Goal: Task Accomplishment & Management: Manage account settings

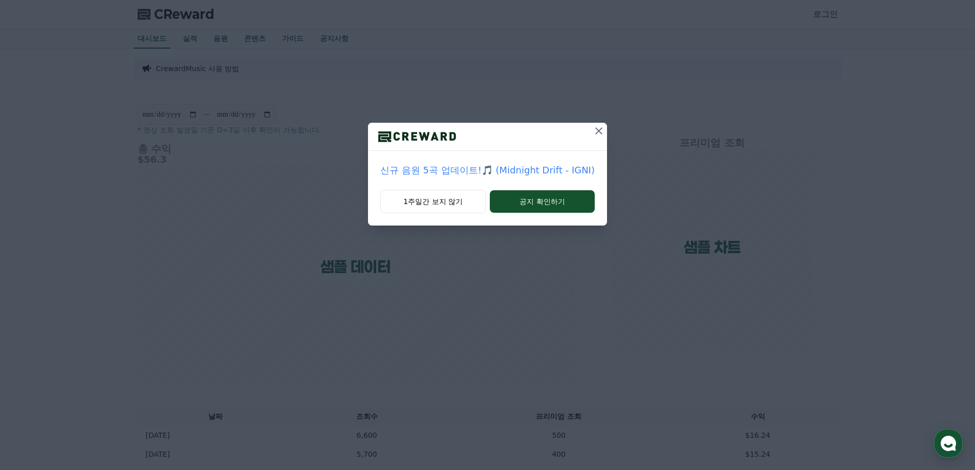
click at [594, 137] on icon at bounding box center [598, 131] width 12 height 12
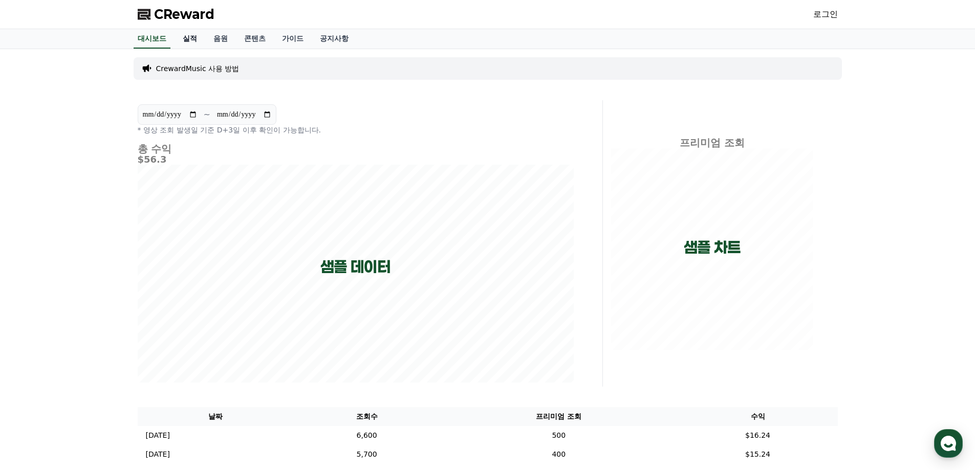
click at [193, 39] on link "실적" at bounding box center [189, 38] width 31 height 19
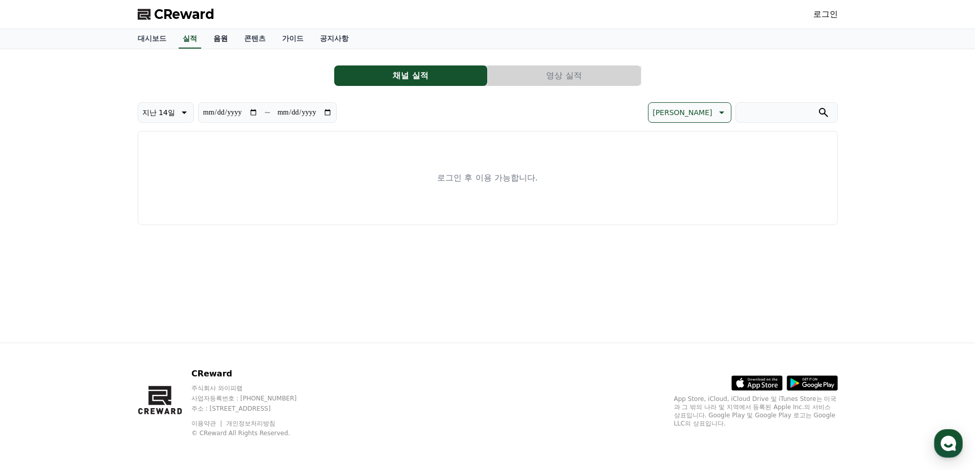
click at [219, 39] on link "음원" at bounding box center [220, 38] width 31 height 19
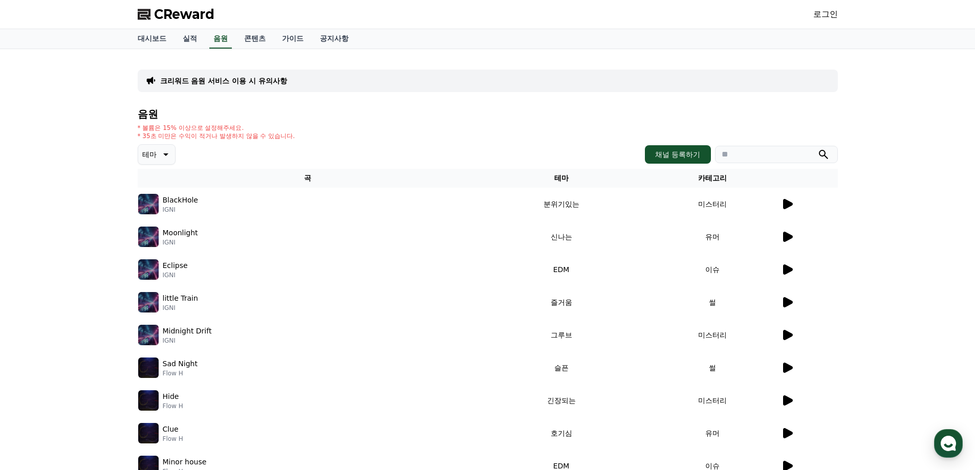
click at [831, 17] on link "로그인" at bounding box center [825, 14] width 25 height 12
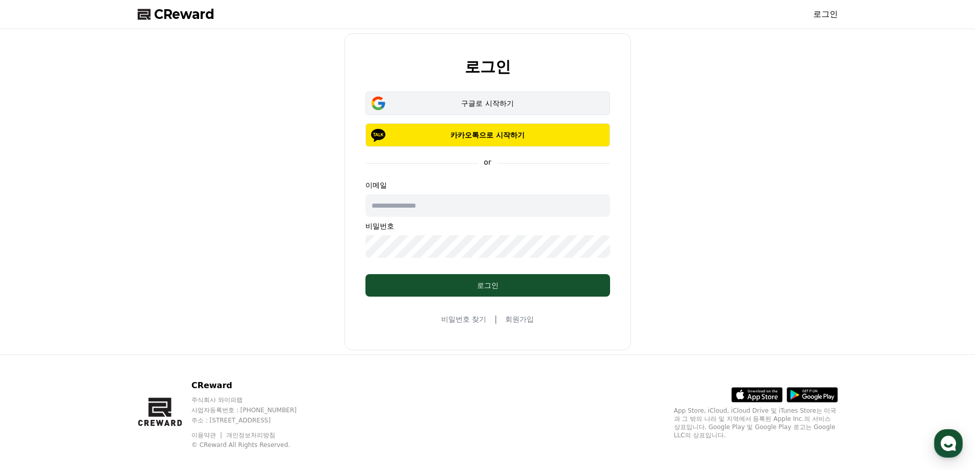
click at [492, 106] on div "구글로 시작하기" at bounding box center [487, 103] width 215 height 10
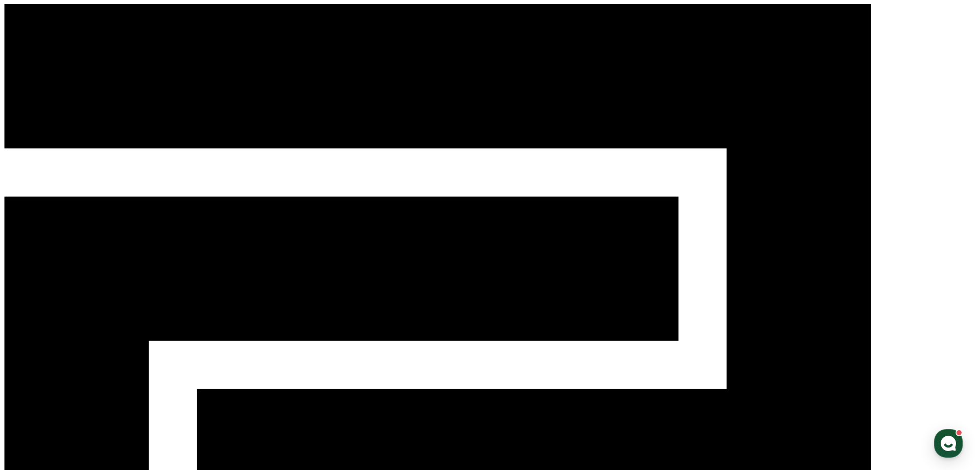
drag, startPoint x: 579, startPoint y: 129, endPoint x: 513, endPoint y: 166, distance: 74.9
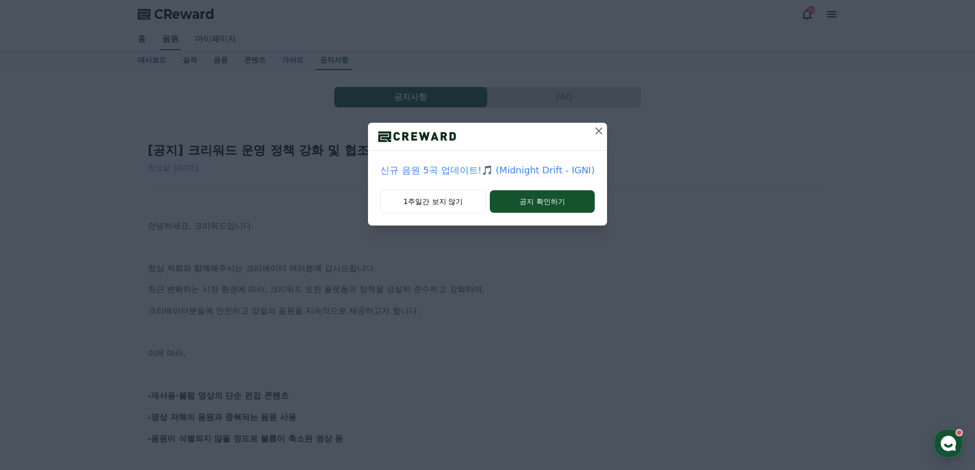
click at [596, 131] on icon at bounding box center [598, 130] width 7 height 7
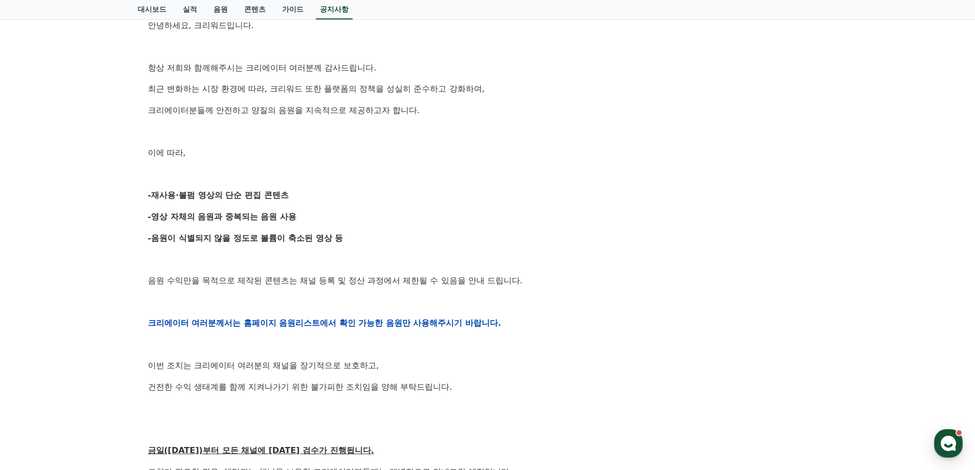
scroll to position [205, 0]
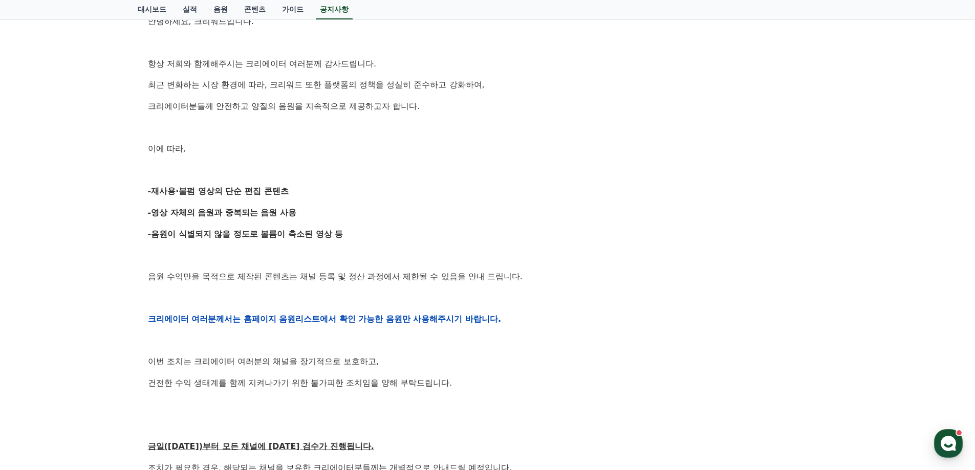
drag, startPoint x: 150, startPoint y: 190, endPoint x: 357, endPoint y: 228, distance: 210.5
click at [357, 228] on div "안녕하세요, 크리워드입니다. 항상 저희와 함께해주시는 크리에이터 여러분께 감사드립니다. 최근 변화하는 시장 환경에 따라, 크리워드 또한 플랫폼…" at bounding box center [487, 318] width 679 height 651
click at [358, 228] on p "-음원이 식별되지 않을 정도로 볼륨이 축소된 영상 등" at bounding box center [487, 234] width 679 height 13
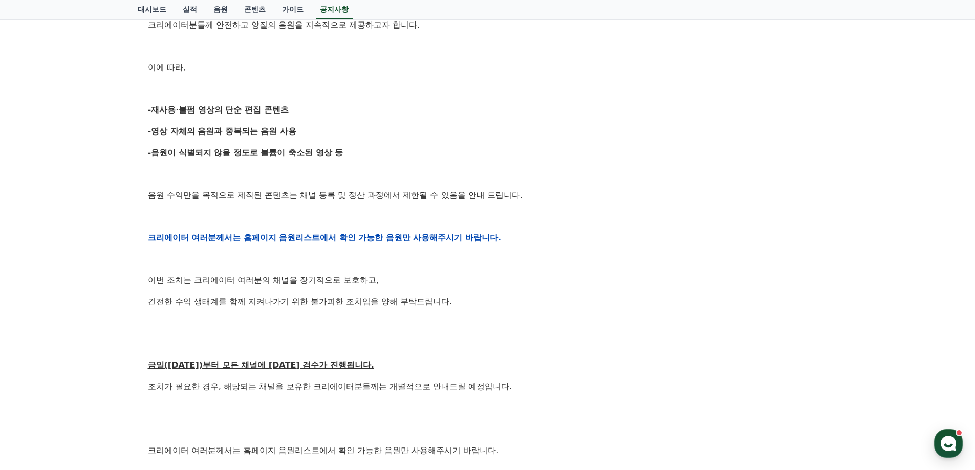
scroll to position [307, 0]
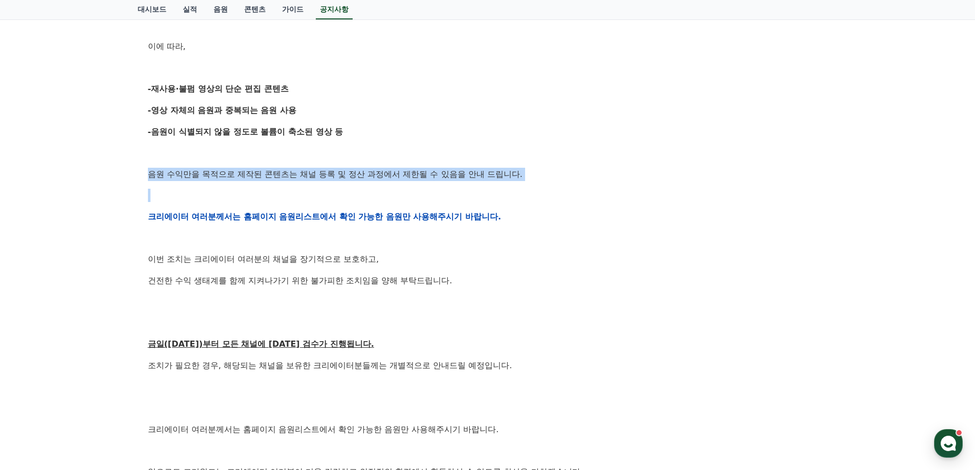
drag, startPoint x: 148, startPoint y: 173, endPoint x: 371, endPoint y: 185, distance: 223.4
click at [371, 185] on div "안녕하세요, 크리워드입니다. 항상 저희와 함께해주시는 크리에이터 여러분께 감사드립니다. 최근 변화하는 시장 환경에 따라, 크리워드 또한 플랫폼…" at bounding box center [487, 216] width 679 height 651
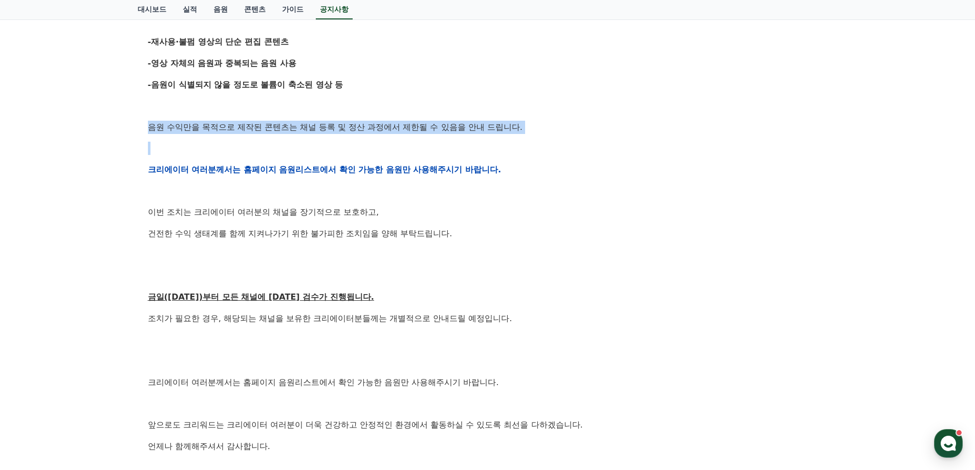
scroll to position [358, 0]
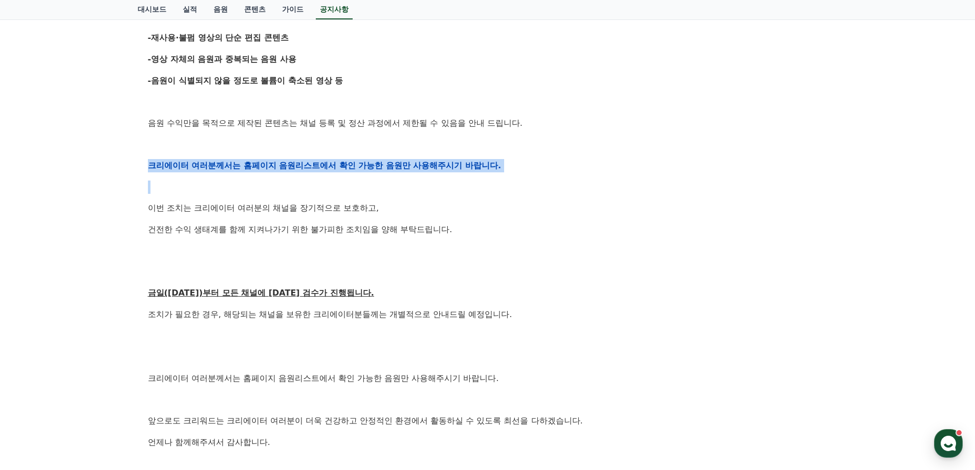
drag, startPoint x: 147, startPoint y: 167, endPoint x: 149, endPoint y: 178, distance: 10.9
click at [149, 178] on div "안녕하세요, 크리워드입니다. 항상 저희와 함께해주시는 크리에이터 여러분께 감사드립니다. 최근 변화하는 시장 환경에 따라, 크리워드 또한 플랫폼…" at bounding box center [487, 165] width 679 height 651
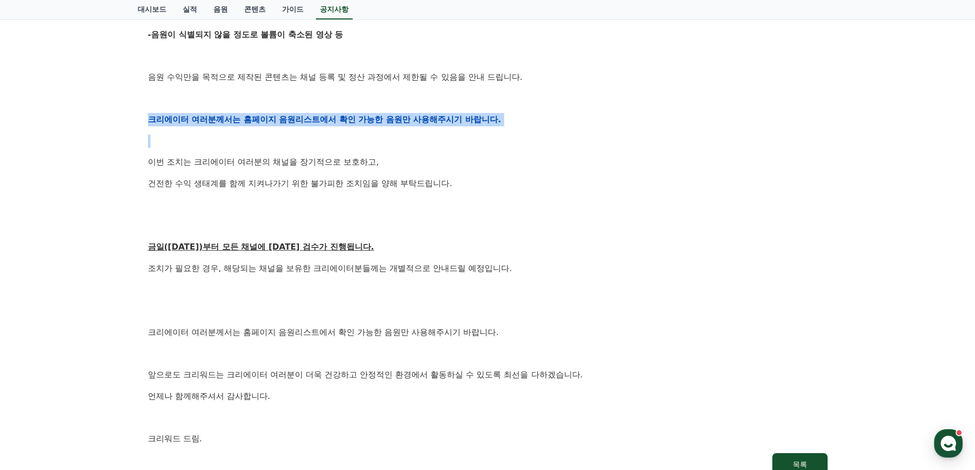
scroll to position [409, 0]
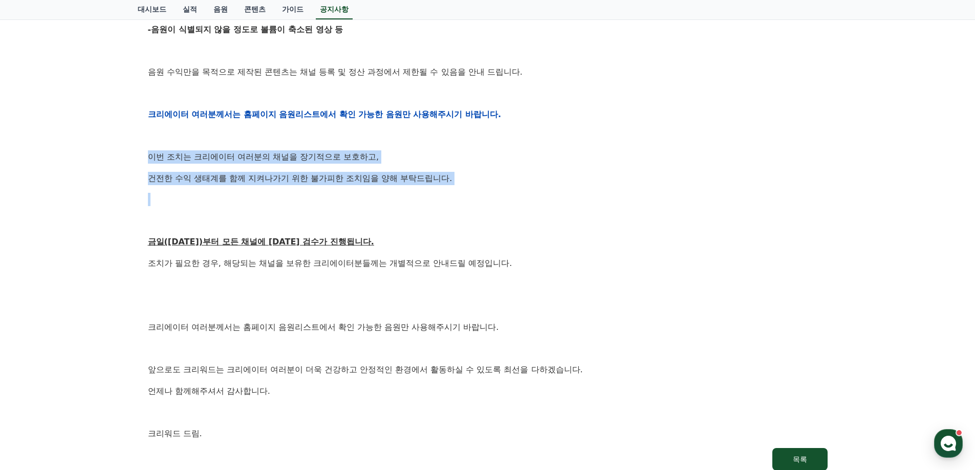
drag, startPoint x: 150, startPoint y: 157, endPoint x: 194, endPoint y: 191, distance: 55.5
click at [194, 191] on div "안녕하세요, 크리워드입니다. 항상 저희와 함께해주시는 크리에이터 여러분께 감사드립니다. 최근 변화하는 시장 환경에 따라, 크리워드 또한 플랫폼…" at bounding box center [487, 114] width 679 height 651
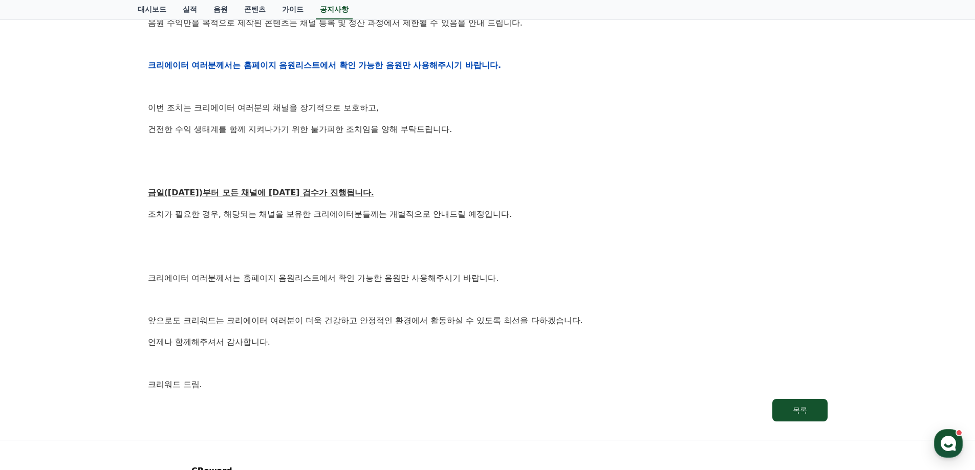
scroll to position [460, 0]
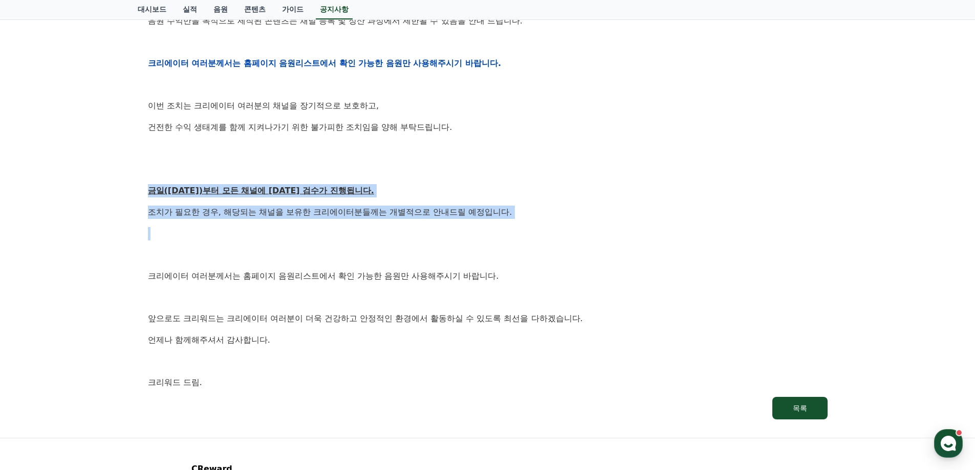
drag, startPoint x: 150, startPoint y: 191, endPoint x: 165, endPoint y: 226, distance: 37.6
click at [165, 225] on div "안녕하세요, 크리워드입니다. 항상 저희와 함께해주시는 크리에이터 여러분께 감사드립니다. 최근 변화하는 시장 환경에 따라, 크리워드 또한 플랫폼…" at bounding box center [487, 63] width 679 height 651
click at [160, 232] on p at bounding box center [487, 233] width 679 height 13
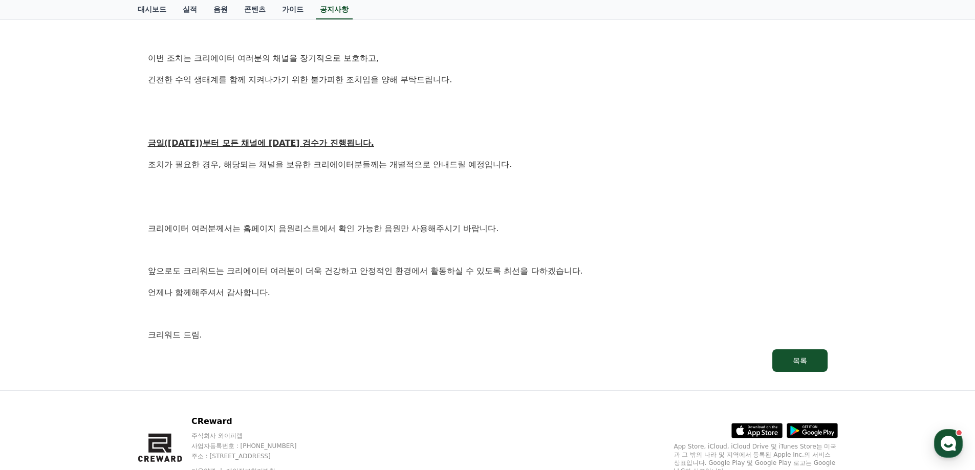
scroll to position [512, 0]
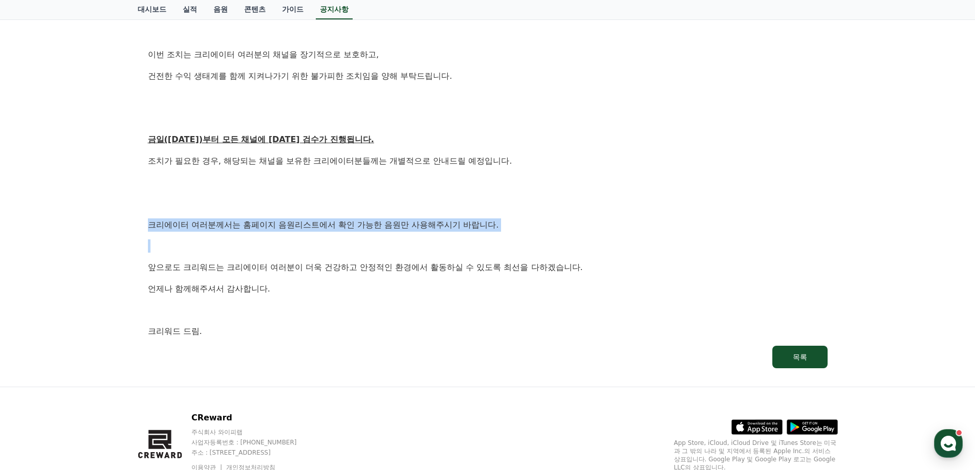
drag, startPoint x: 148, startPoint y: 227, endPoint x: 165, endPoint y: 234, distance: 19.0
click at [165, 234] on div "안녕하세요, 크리워드입니다. 항상 저희와 함께해주시는 크리에이터 여러분께 감사드립니다. 최근 변화하는 시장 환경에 따라, 크리워드 또한 플랫폼…" at bounding box center [487, 11] width 679 height 651
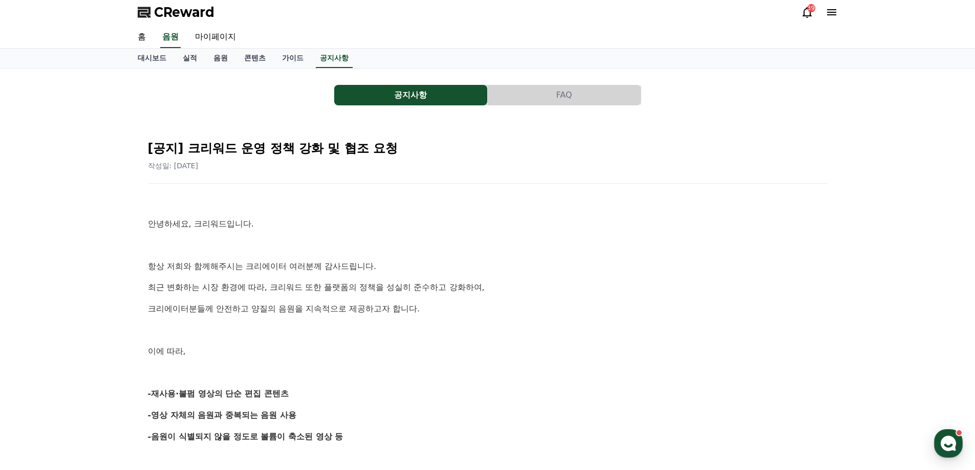
scroll to position [0, 0]
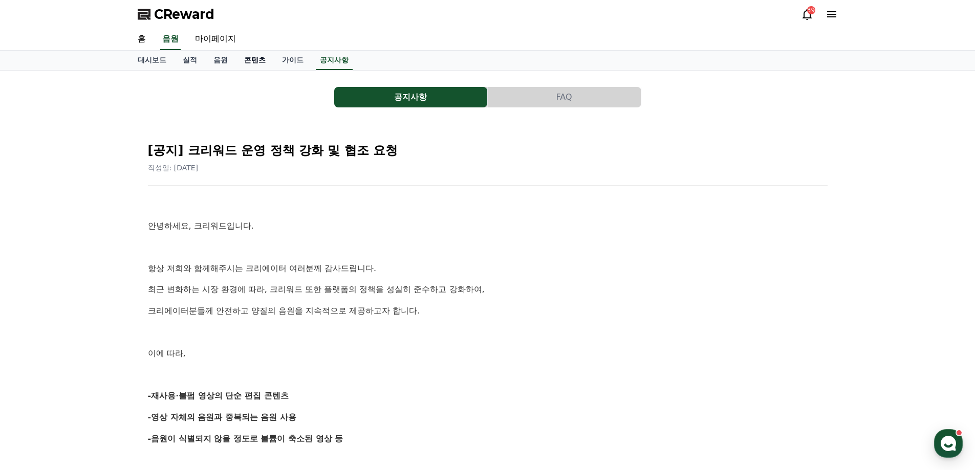
click at [248, 62] on link "콘텐츠" at bounding box center [255, 60] width 38 height 19
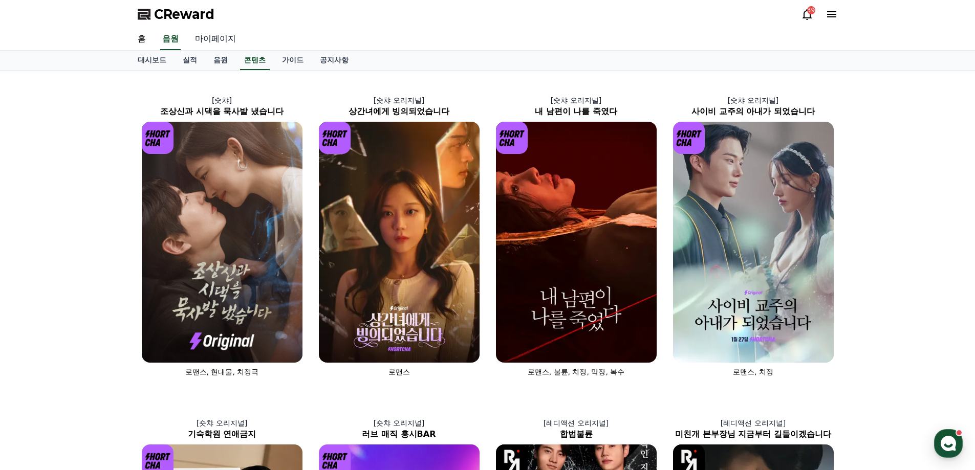
click at [216, 42] on link "마이페이지" at bounding box center [215, 39] width 57 height 21
select select "**********"
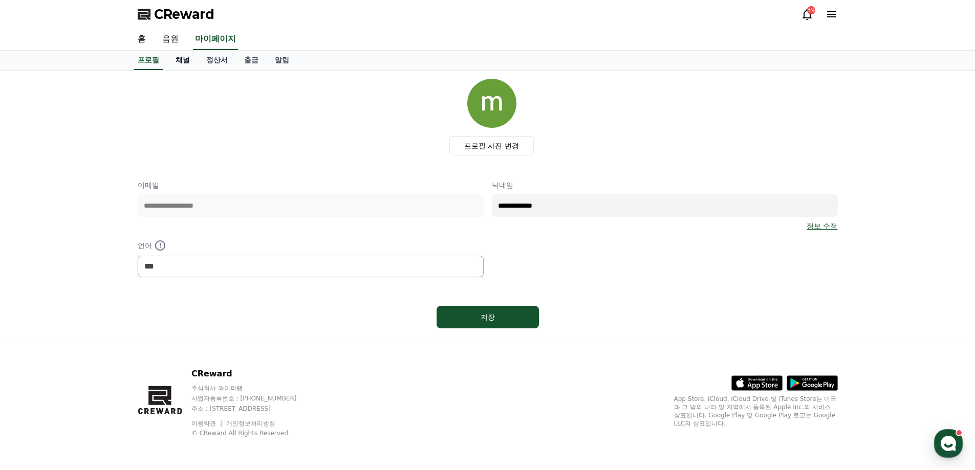
click at [181, 63] on link "채널" at bounding box center [182, 60] width 31 height 19
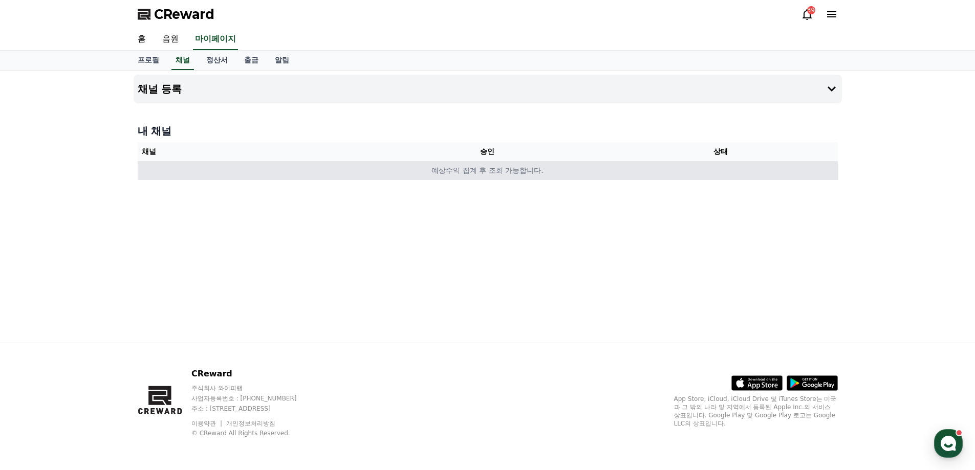
click at [508, 167] on td "예상수익 집계 후 조회 가능합니다." at bounding box center [488, 170] width 700 height 19
click at [513, 170] on td "예상수익 집계 후 조회 가능합니다." at bounding box center [488, 170] width 700 height 19
click at [514, 170] on td "예상수익 집계 후 조회 가능합니다." at bounding box center [488, 170] width 700 height 19
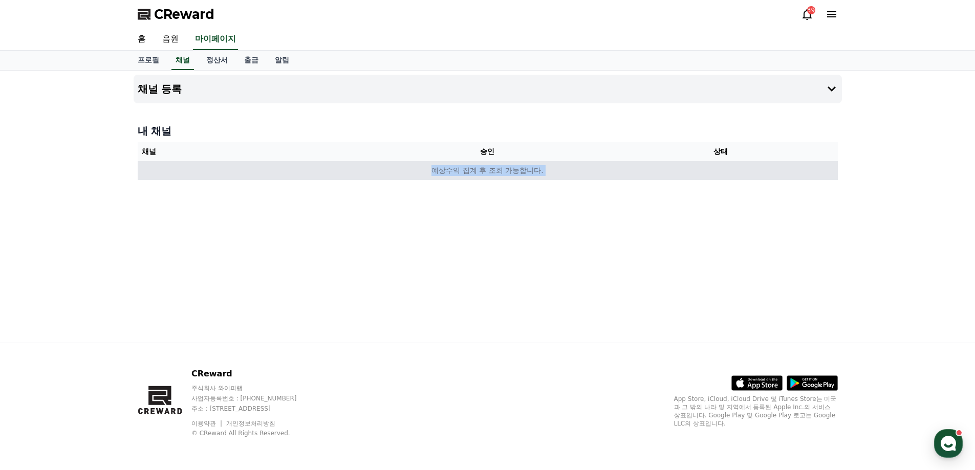
click at [514, 170] on td "예상수익 집계 후 조회 가능합니다." at bounding box center [488, 170] width 700 height 19
click at [572, 168] on td "예상수익 집계 후 조회 가능합니다." at bounding box center [488, 170] width 700 height 19
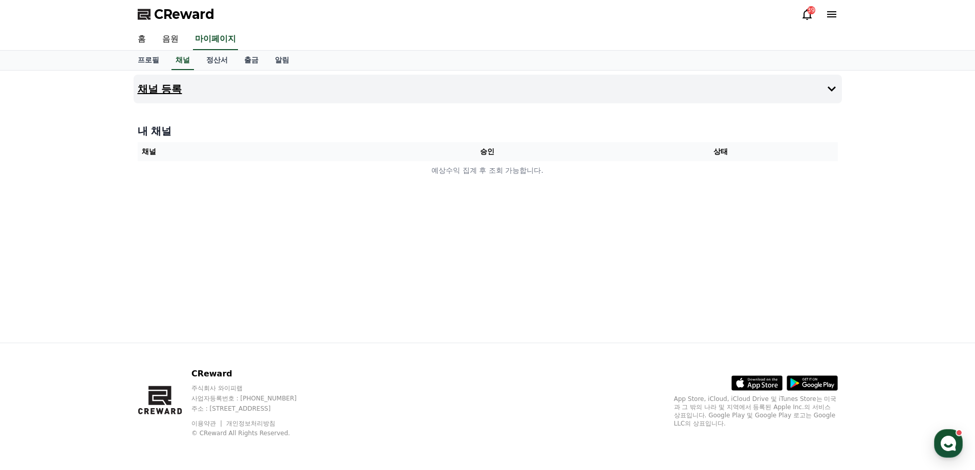
click at [828, 89] on icon at bounding box center [831, 88] width 8 height 5
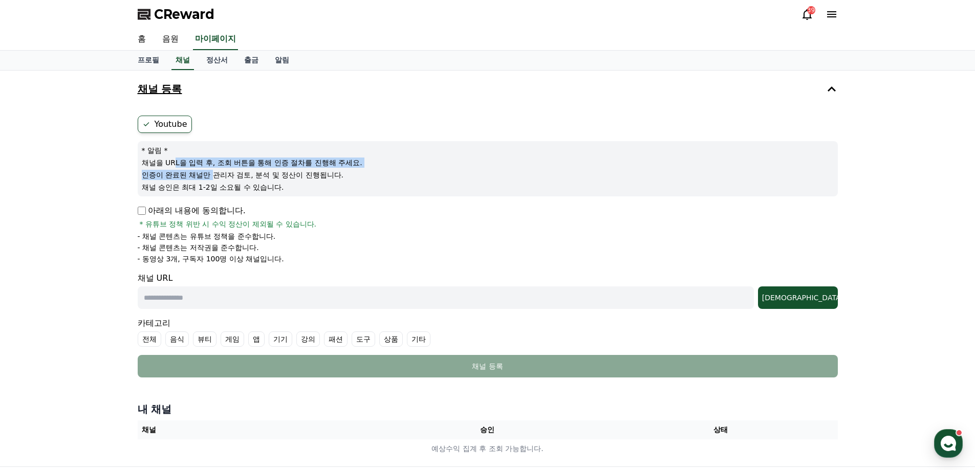
drag, startPoint x: 174, startPoint y: 163, endPoint x: 212, endPoint y: 171, distance: 38.8
click at [212, 171] on div "* 알림 * 채널을 URL을 입력 후, 조회 버튼을 통해 인증 절차를 진행해 주세요. 인증이 완료된 채널만 관리자 검토, 분석 및 정산이 진행…" at bounding box center [488, 168] width 700 height 55
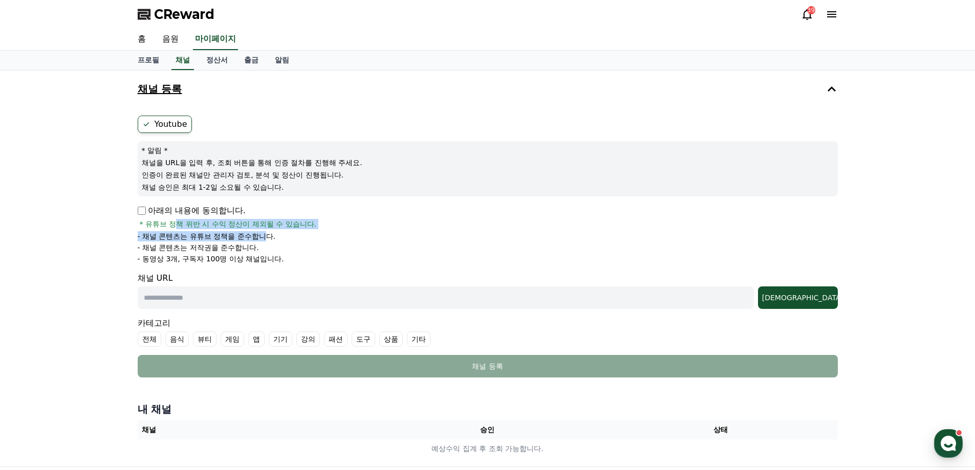
drag, startPoint x: 176, startPoint y: 225, endPoint x: 258, endPoint y: 233, distance: 82.3
click at [268, 232] on div "아래의 내용에 동의합니다. * 유튜브 정책 위반 시 수익 정산이 제외될 수 있습니다. - 채널 콘텐츠는 유튜브 정책을 준수합니다. - 채널 콘…" at bounding box center [488, 234] width 700 height 59
click at [181, 236] on p "- 채널 콘텐츠는 유튜브 정책을 준수합니다." at bounding box center [207, 236] width 138 height 10
click at [168, 239] on p "- 채널 콘텐츠는 유튜브 정책을 준수합니다." at bounding box center [207, 236] width 138 height 10
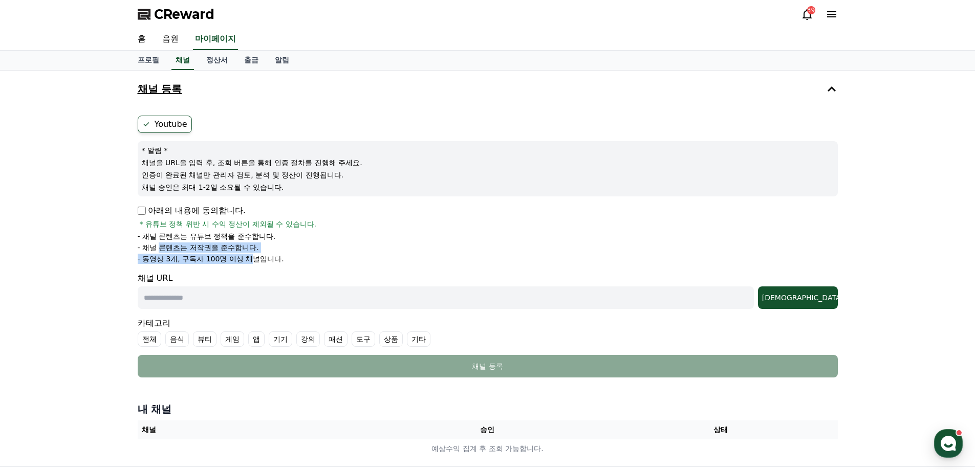
drag, startPoint x: 160, startPoint y: 247, endPoint x: 250, endPoint y: 256, distance: 90.5
click at [250, 256] on ul "- 채널 콘텐츠는 유튜브 정책을 준수합니다. - 채널 콘텐츠는 저작권을 준수합니다. - 동영상 3개, 구독자 100명 이상 채널입니다." at bounding box center [488, 247] width 700 height 33
click at [260, 256] on p "- 동영상 3개, 구독자 100명 이상 채널입니다." at bounding box center [211, 259] width 146 height 10
drag, startPoint x: 287, startPoint y: 262, endPoint x: 141, endPoint y: 265, distance: 145.3
click at [141, 265] on form "Youtube * 알림 * 채널을 URL을 입력 후, 조회 버튼을 통해 인증 절차를 진행해 주세요. 인증이 완료된 채널만 관리자 검토, 분석 …" at bounding box center [488, 247] width 700 height 262
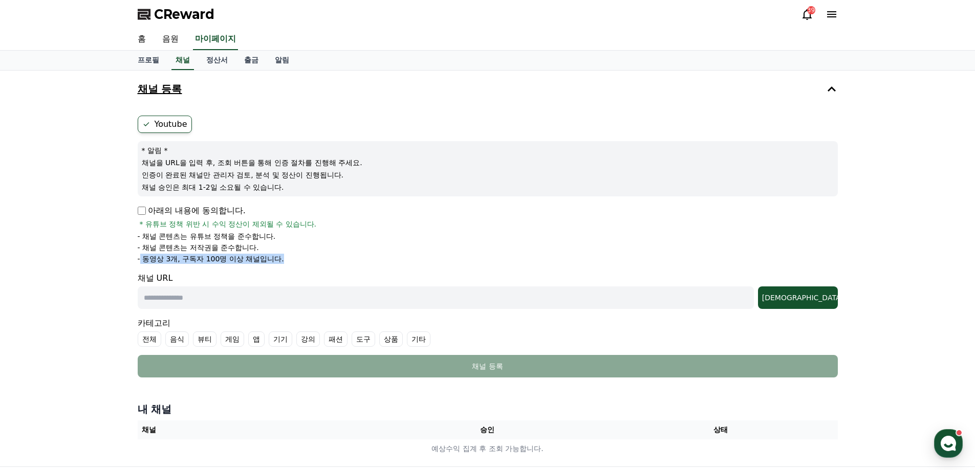
click at [278, 268] on form "Youtube * 알림 * 채널을 URL을 입력 후, 조회 버튼을 통해 인증 절차를 진행해 주세요. 인증이 완료된 채널만 관리자 검토, 분석 …" at bounding box center [488, 247] width 700 height 262
